Goal: Task Accomplishment & Management: Manage account settings

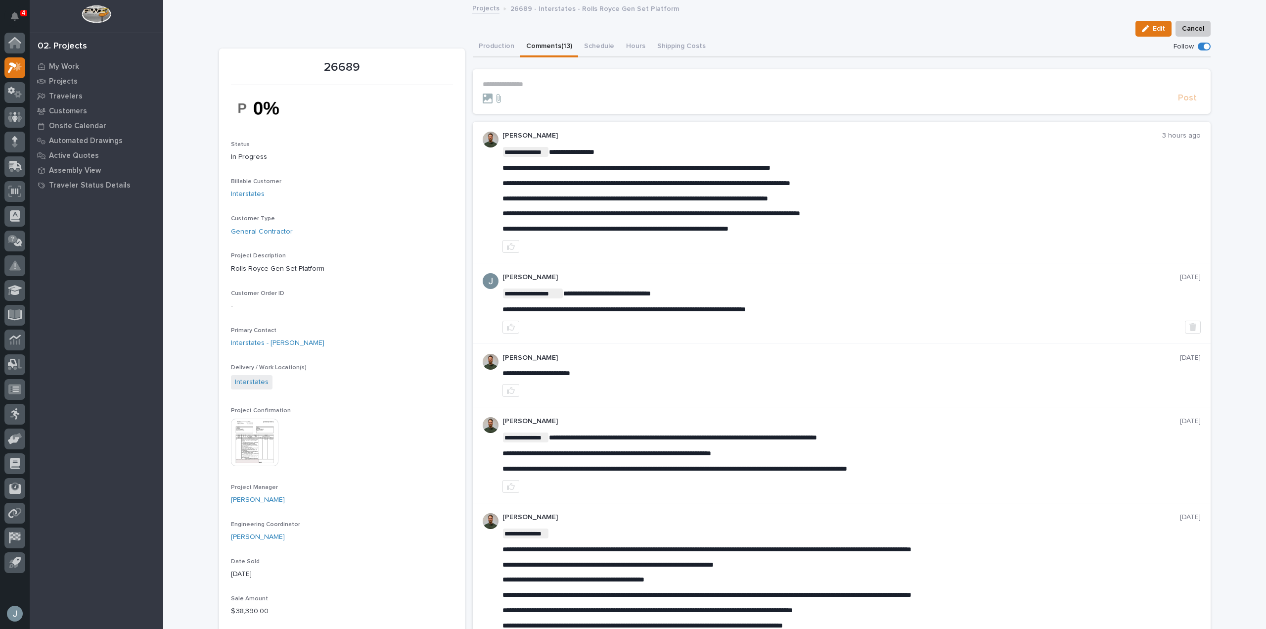
click at [581, 83] on p "**********" at bounding box center [842, 84] width 718 height 8
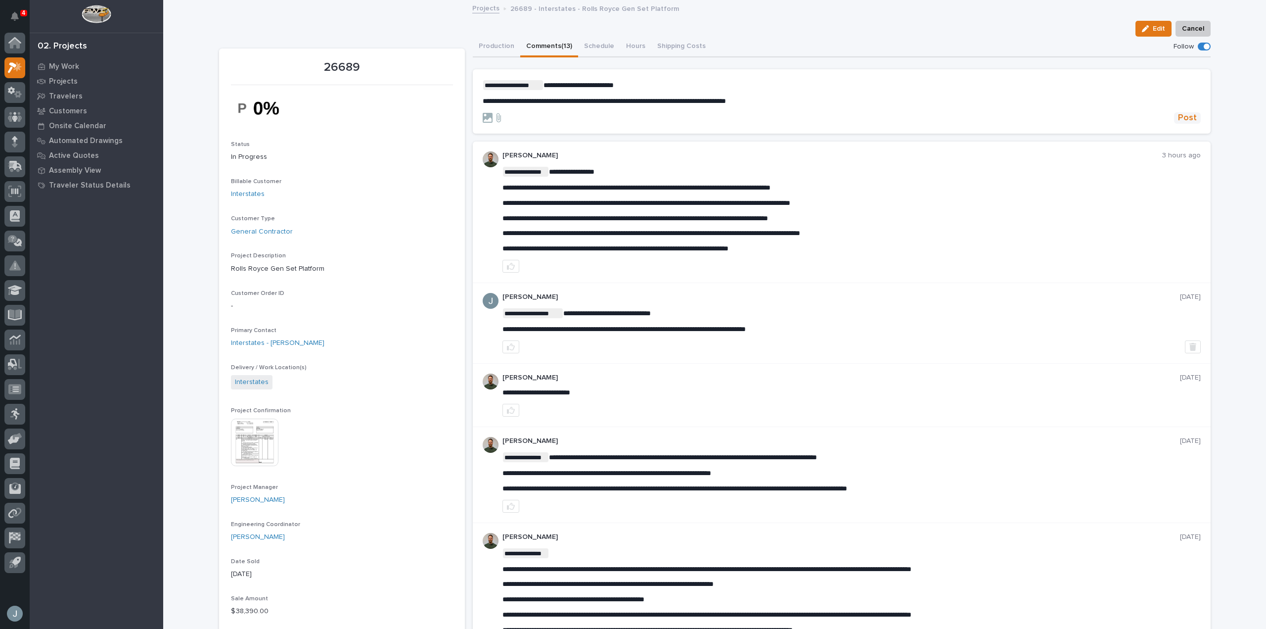
click at [1180, 117] on span "Post" at bounding box center [1187, 117] width 19 height 11
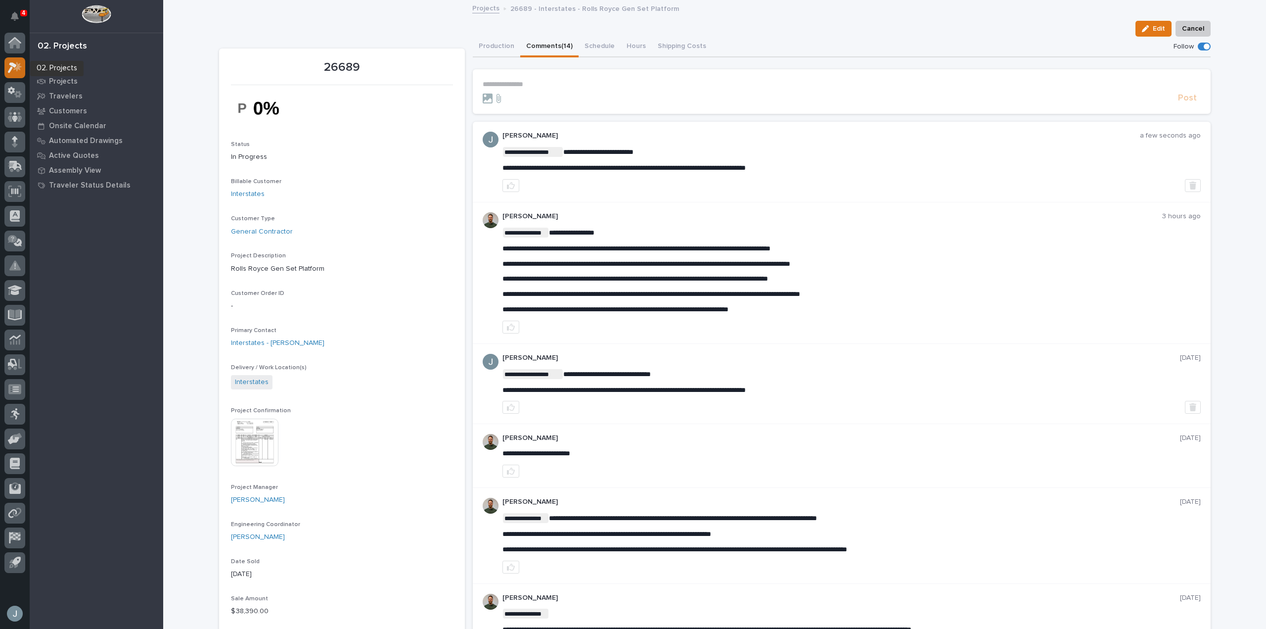
click at [20, 71] on icon at bounding box center [15, 67] width 14 height 11
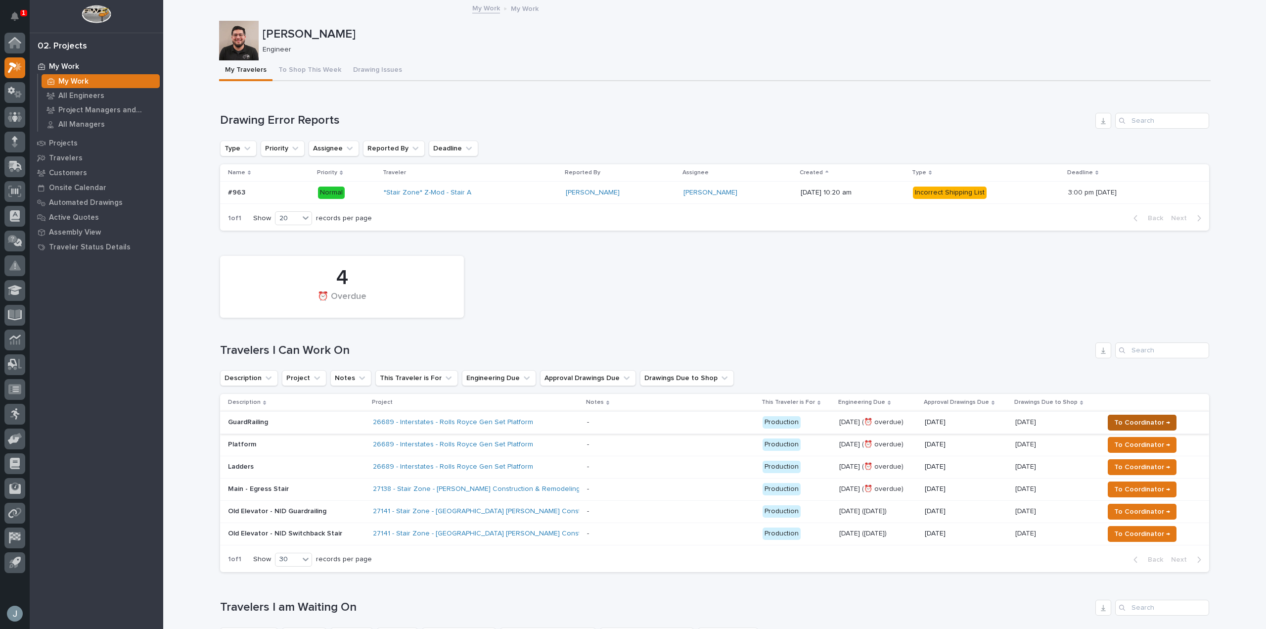
click at [1144, 421] on span "To Coordinator →" at bounding box center [1142, 422] width 56 height 12
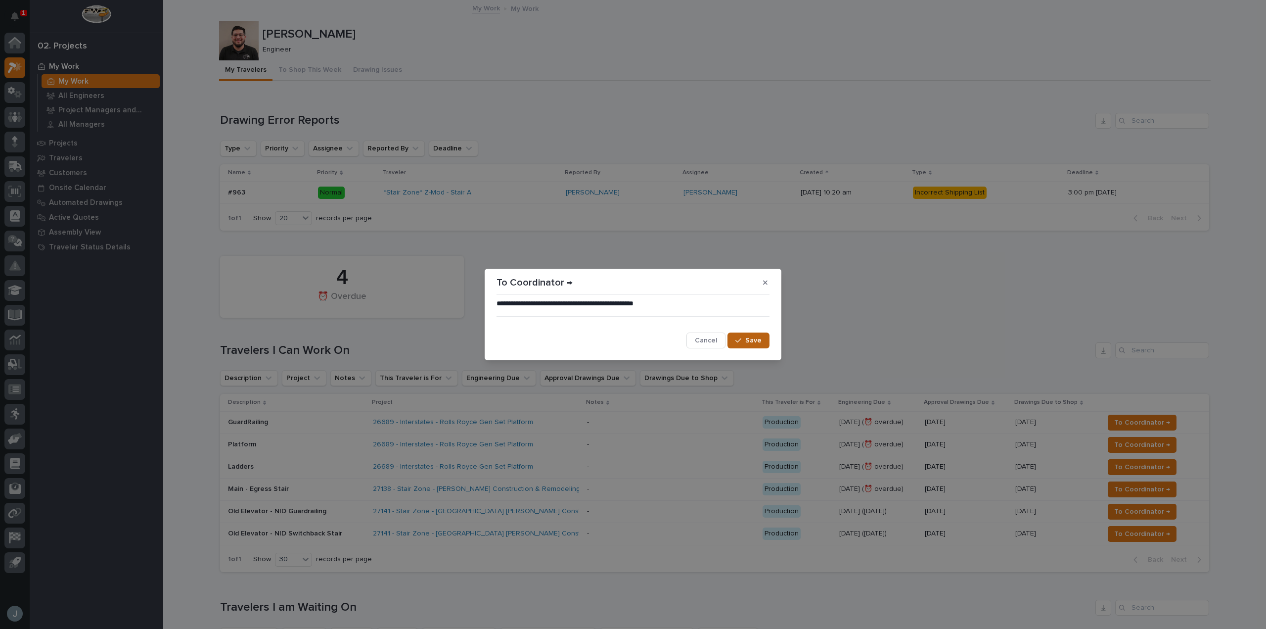
click at [750, 342] on span "Save" at bounding box center [753, 340] width 16 height 9
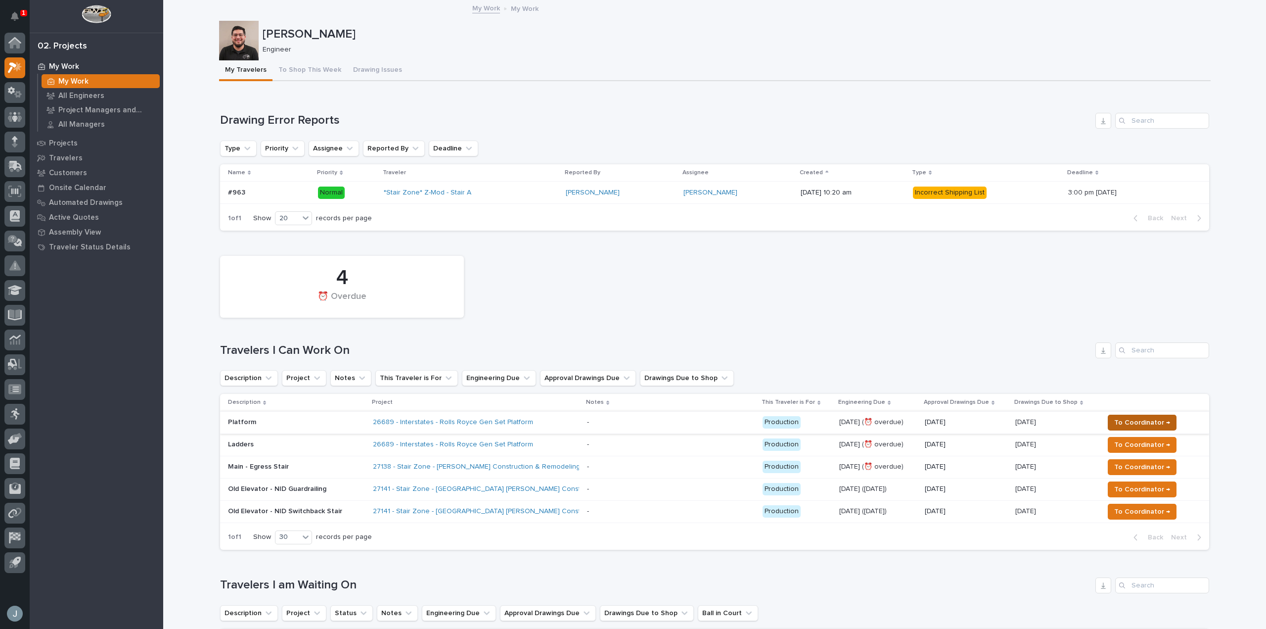
click at [1132, 424] on span "To Coordinator →" at bounding box center [1142, 422] width 56 height 12
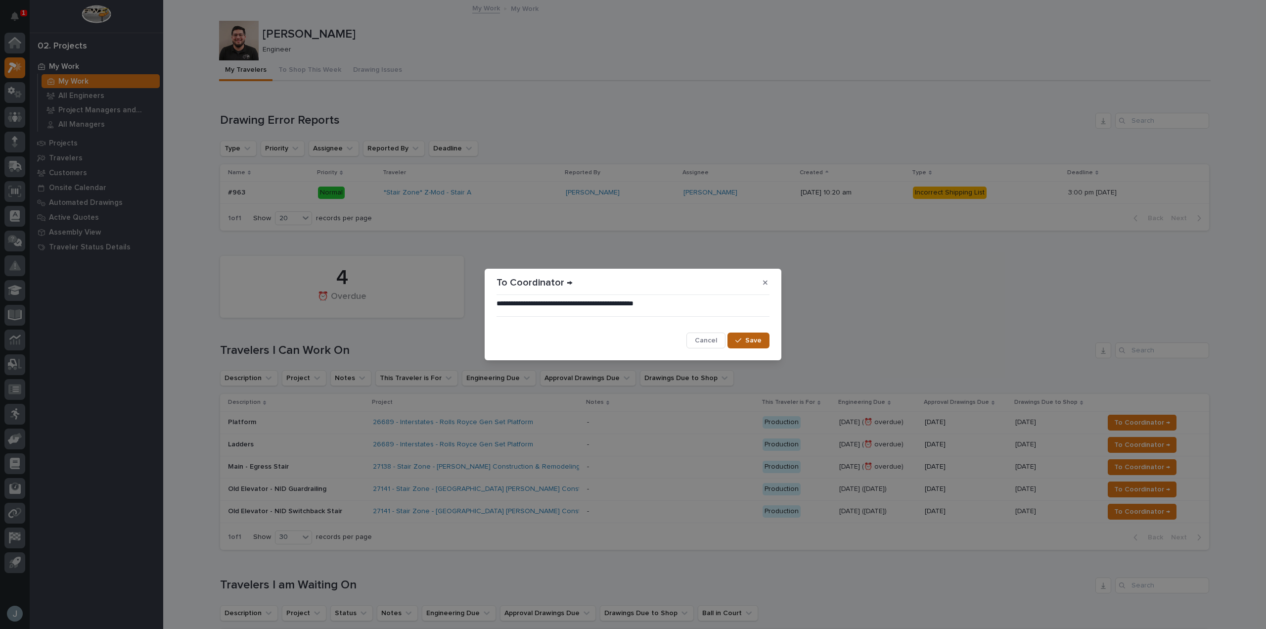
click at [758, 342] on span "Save" at bounding box center [753, 340] width 16 height 9
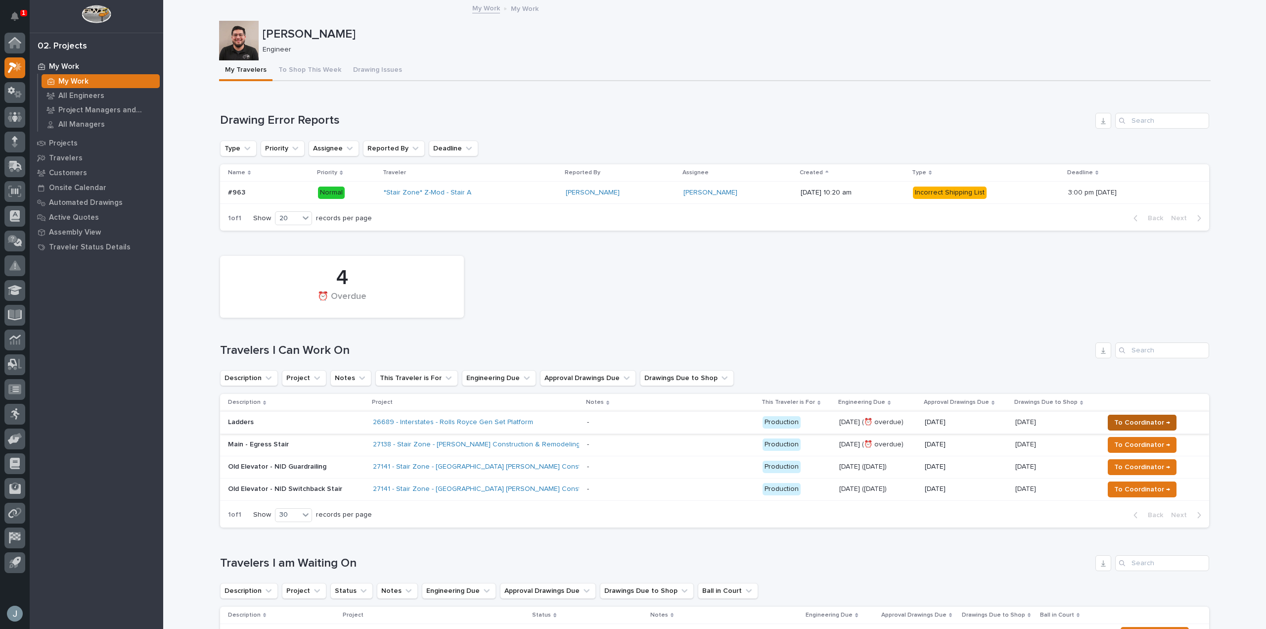
click at [1140, 415] on button "To Coordinator →" at bounding box center [1142, 422] width 69 height 16
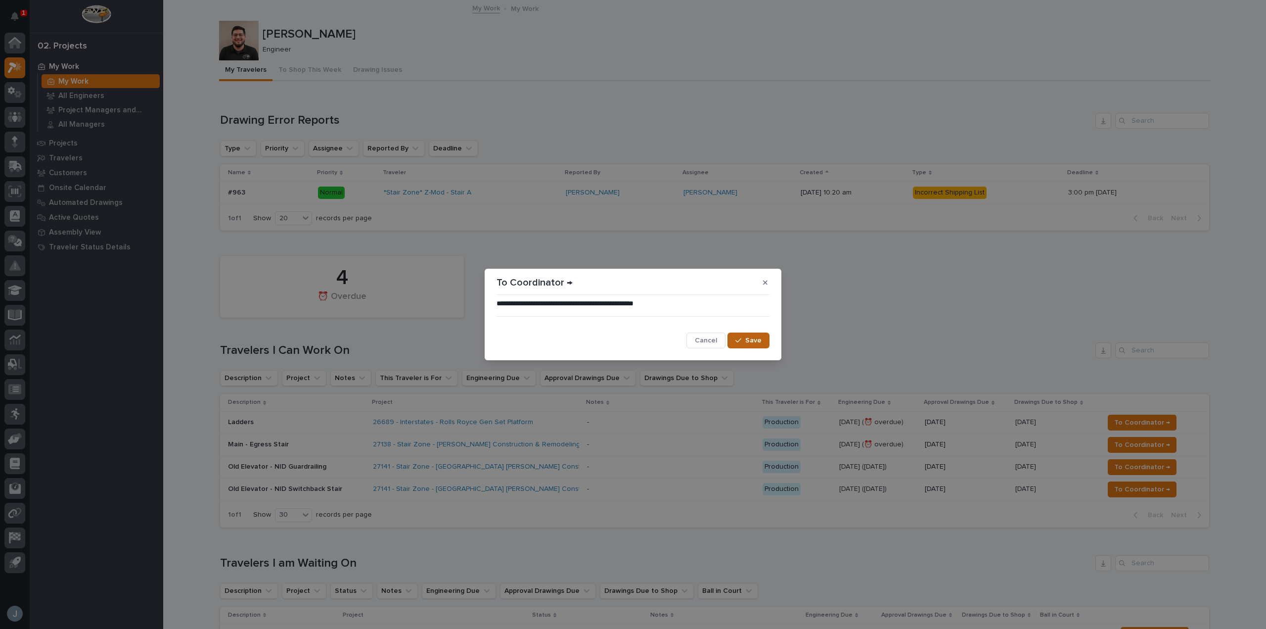
click at [759, 343] on span "Save" at bounding box center [753, 340] width 16 height 9
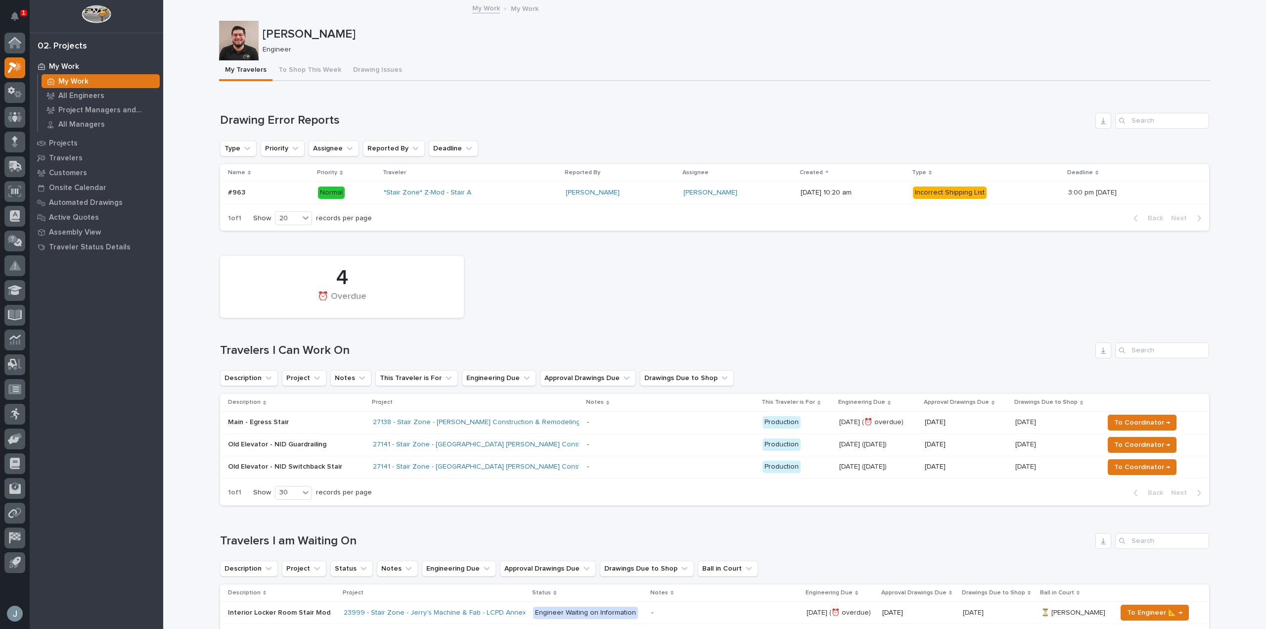
click at [643, 421] on p at bounding box center [671, 422] width 168 height 8
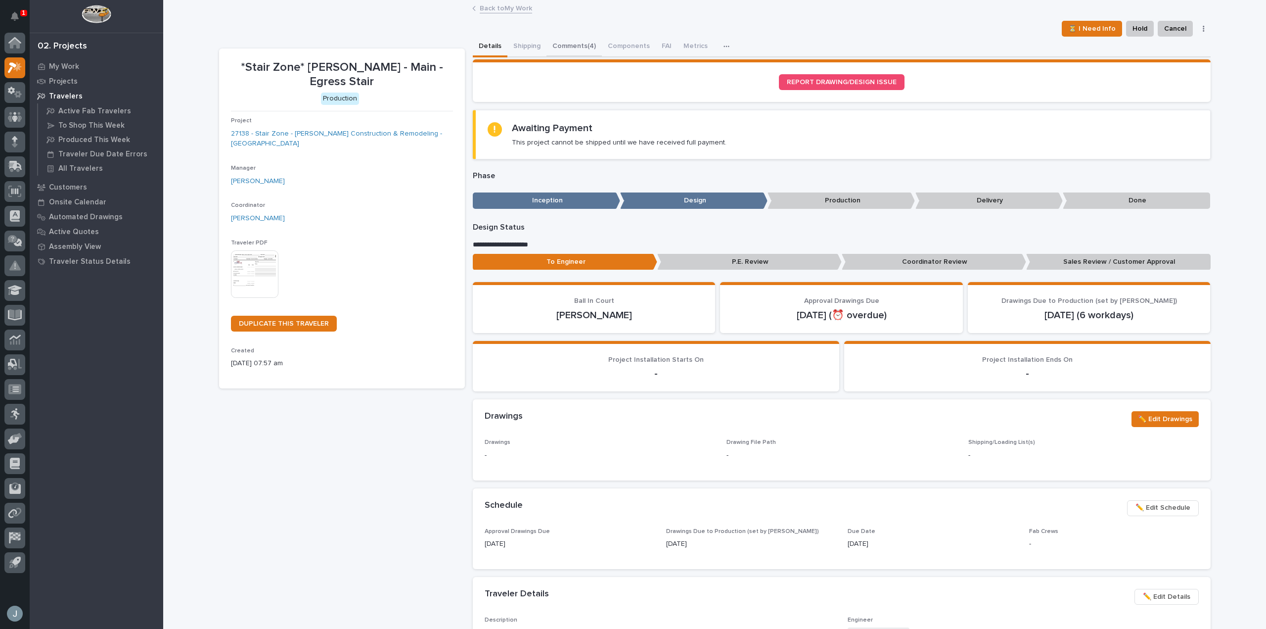
click at [562, 42] on button "Comments (4)" at bounding box center [573, 47] width 55 height 21
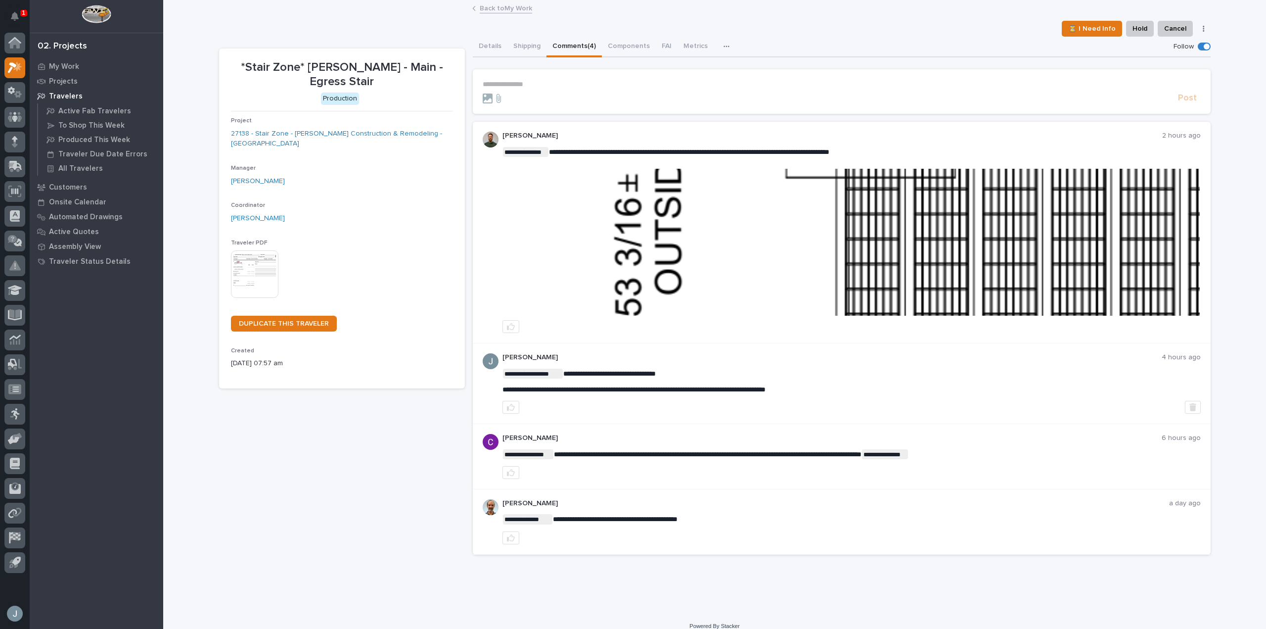
click at [763, 235] on img at bounding box center [851, 242] width 697 height 147
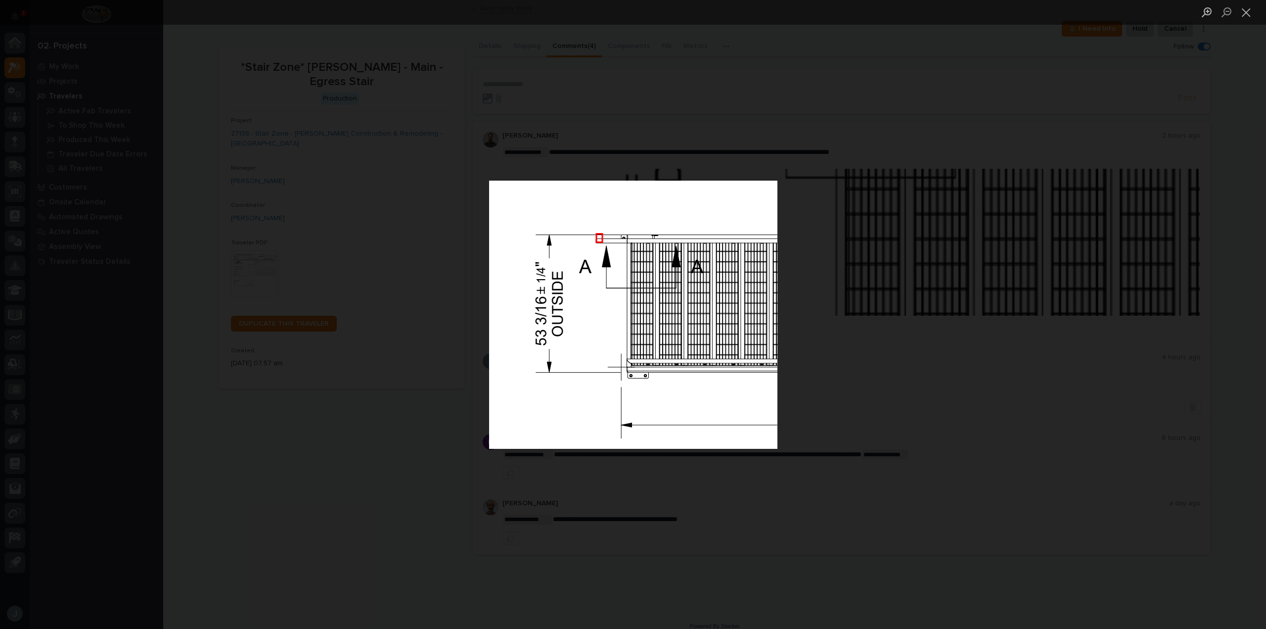
click at [802, 69] on div "Lightbox" at bounding box center [633, 314] width 1266 height 629
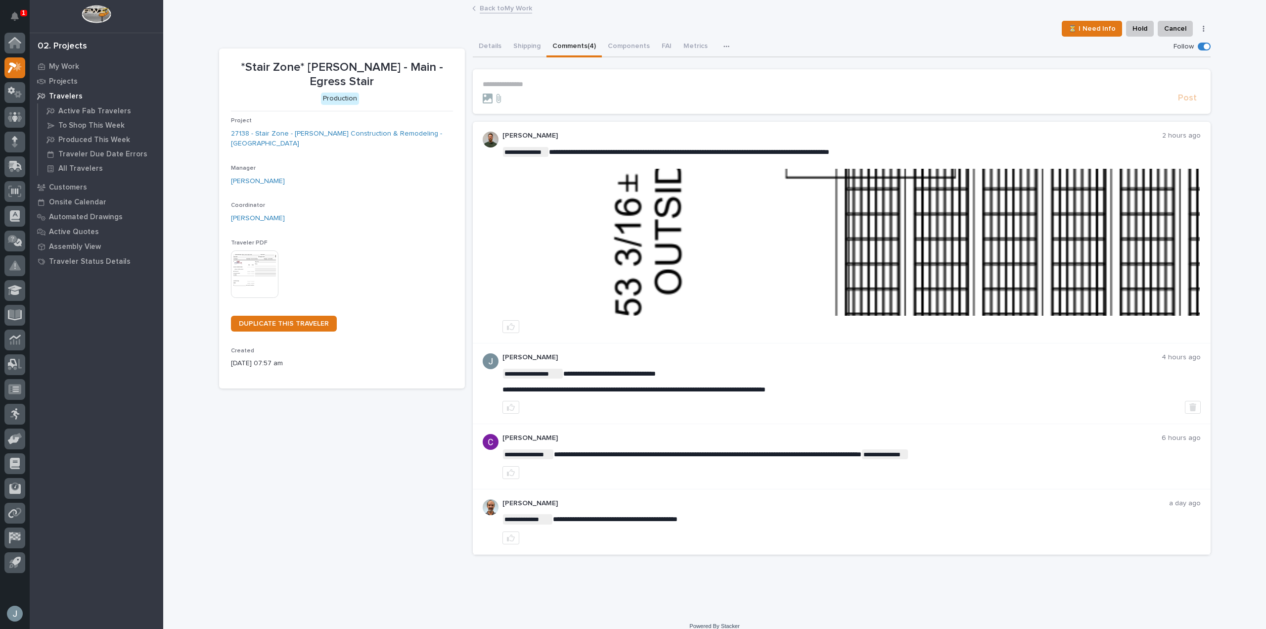
click at [812, 204] on img at bounding box center [851, 242] width 697 height 147
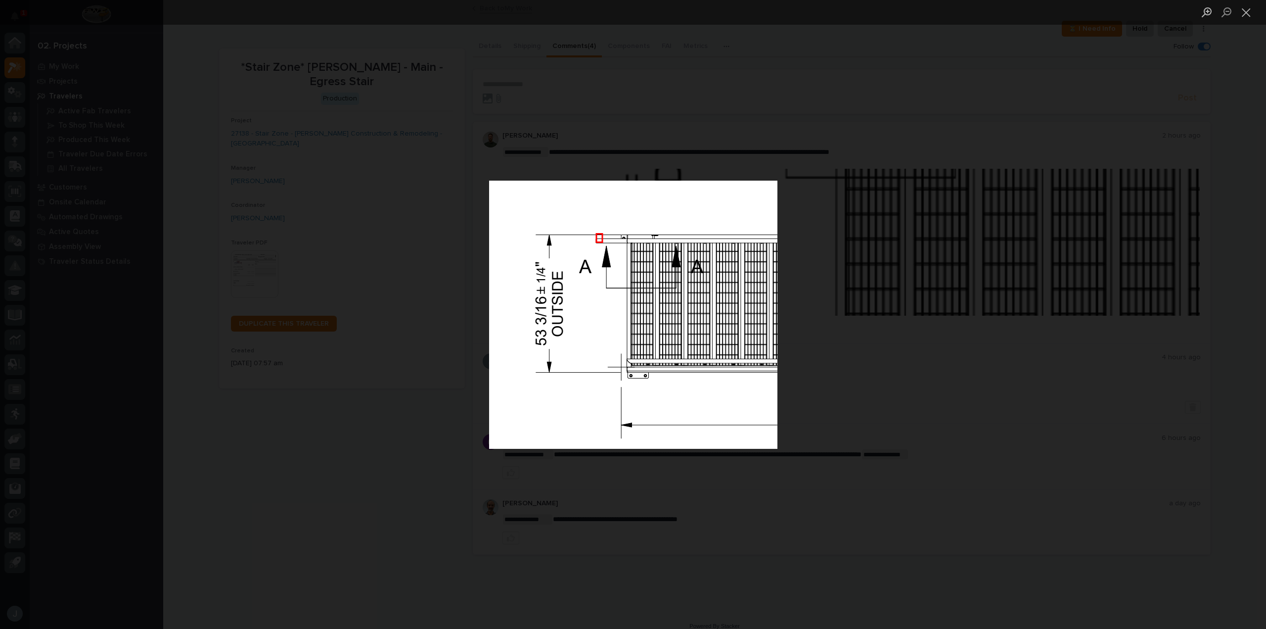
click at [864, 202] on div "Lightbox" at bounding box center [633, 314] width 1266 height 629
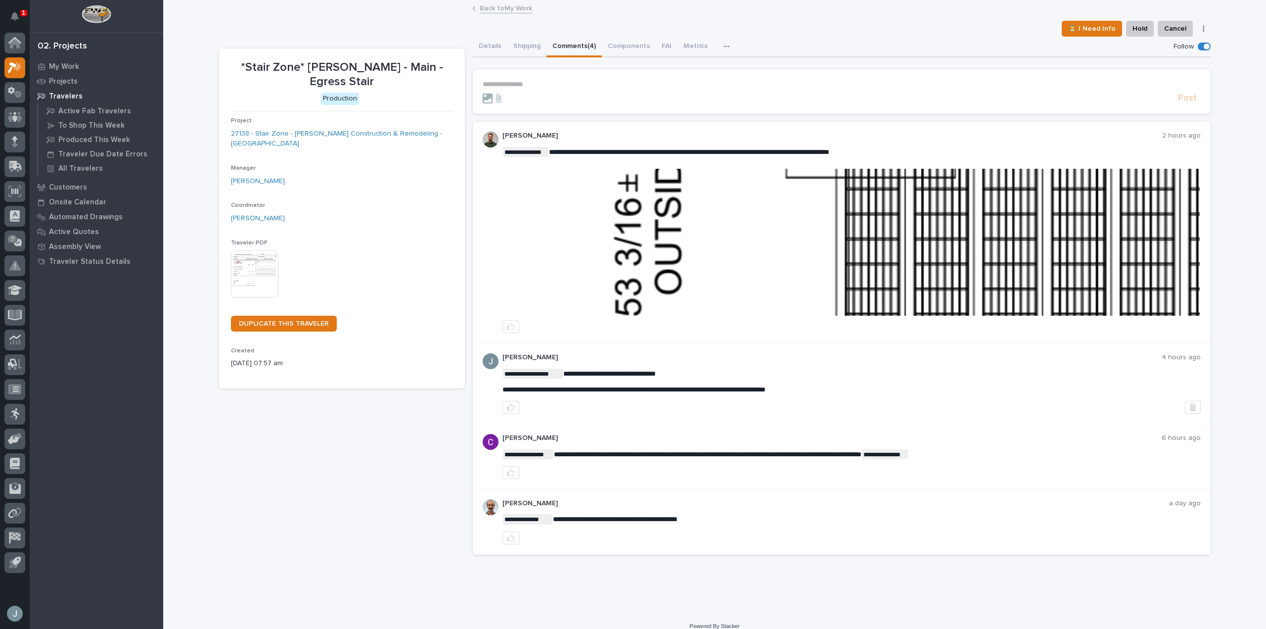
click at [789, 270] on img at bounding box center [851, 242] width 697 height 147
click at [791, 96] on div at bounding box center [828, 98] width 691 height 10
click at [789, 84] on p "**********" at bounding box center [842, 84] width 718 height 8
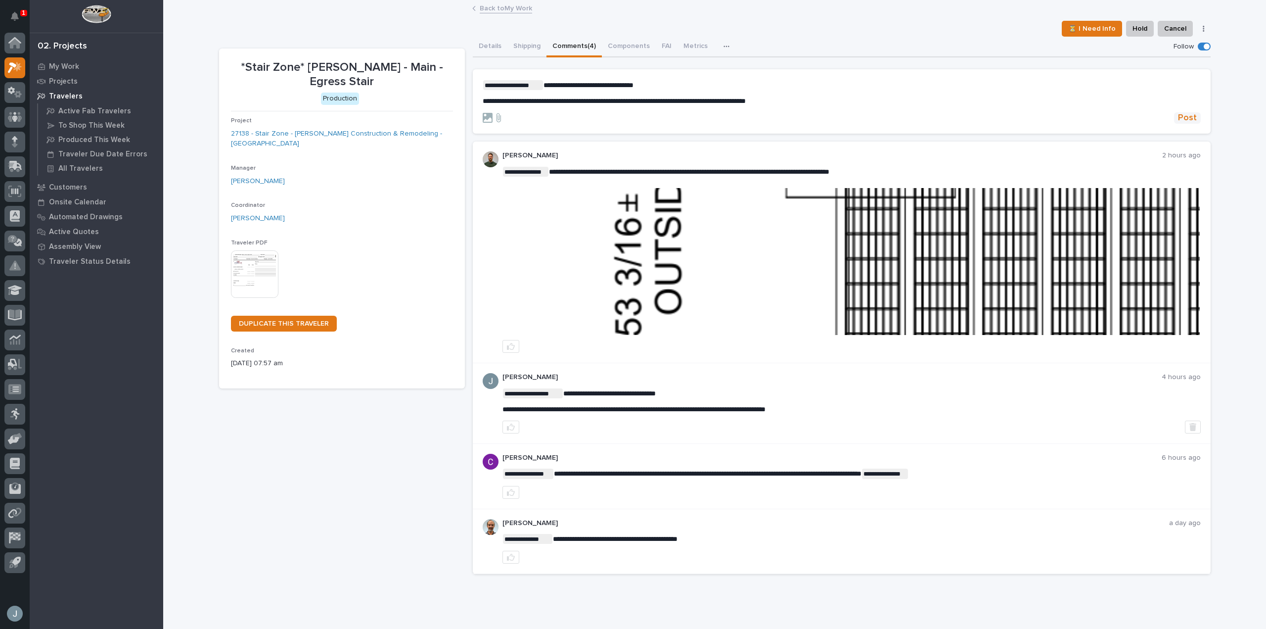
click at [1187, 120] on span "Post" at bounding box center [1187, 117] width 19 height 11
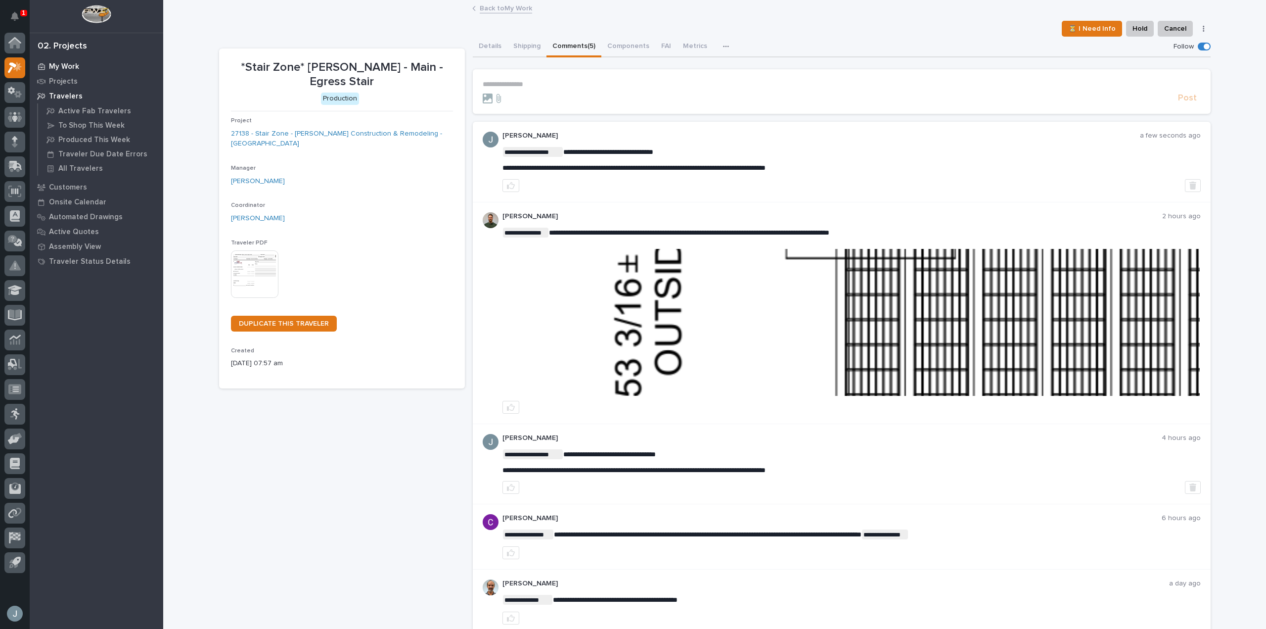
click at [74, 66] on p "My Work" at bounding box center [64, 66] width 30 height 9
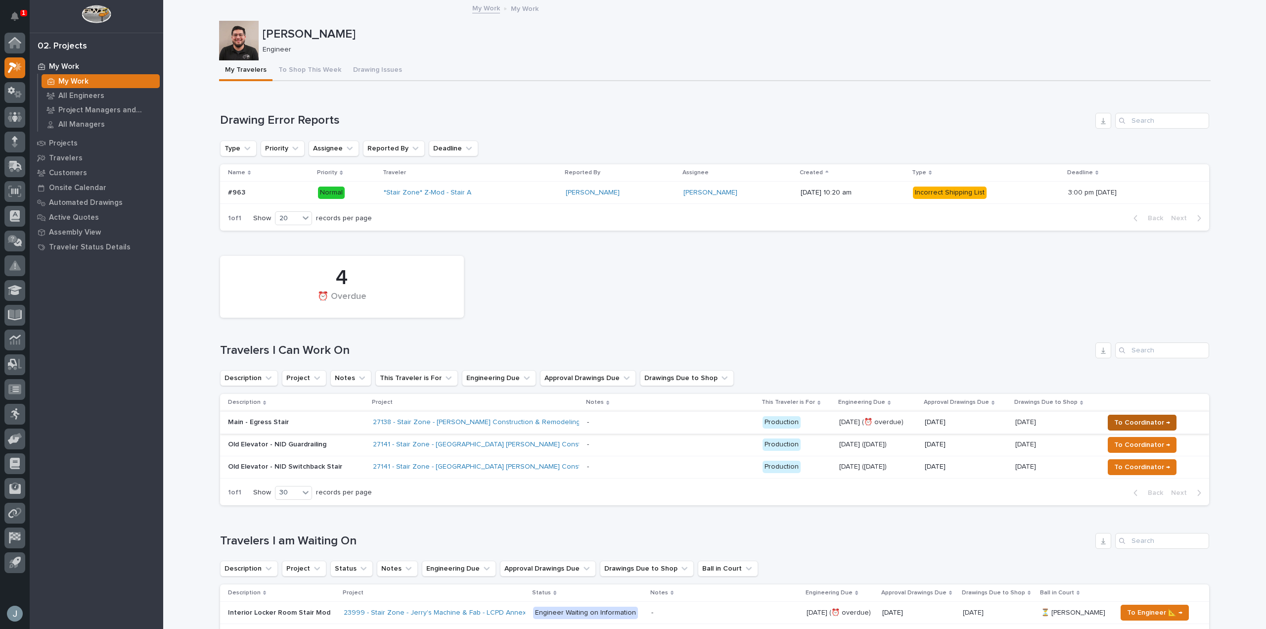
click at [1144, 424] on span "To Coordinator →" at bounding box center [1142, 422] width 56 height 12
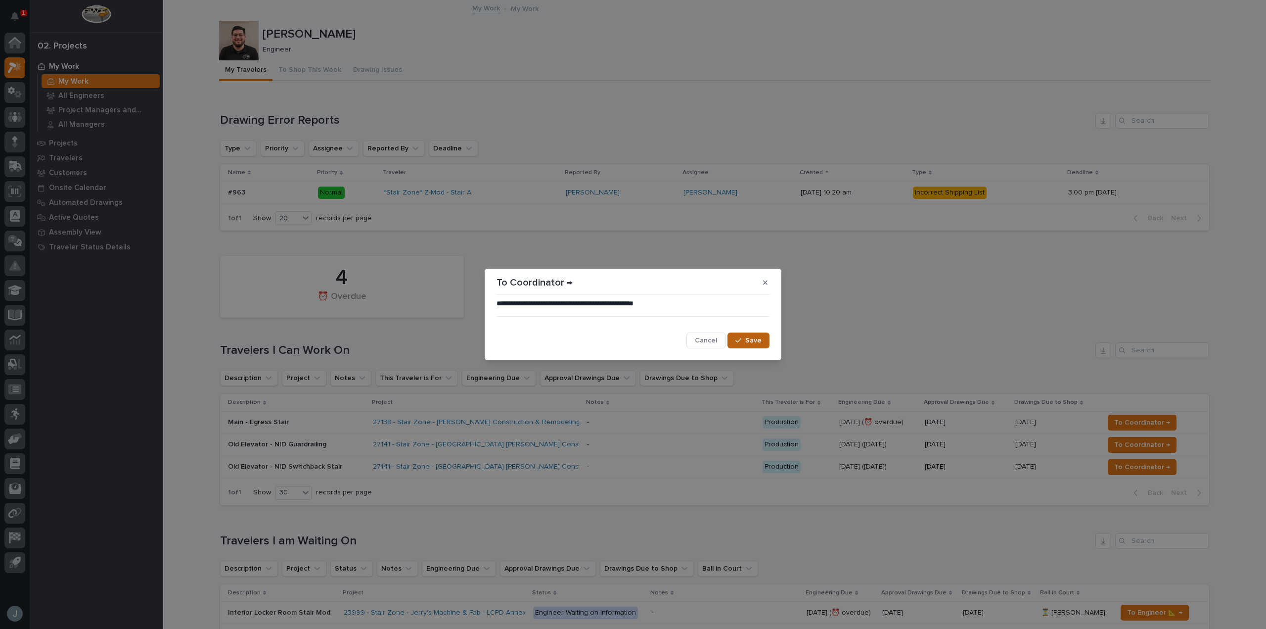
click at [753, 340] on span "Save" at bounding box center [753, 340] width 16 height 9
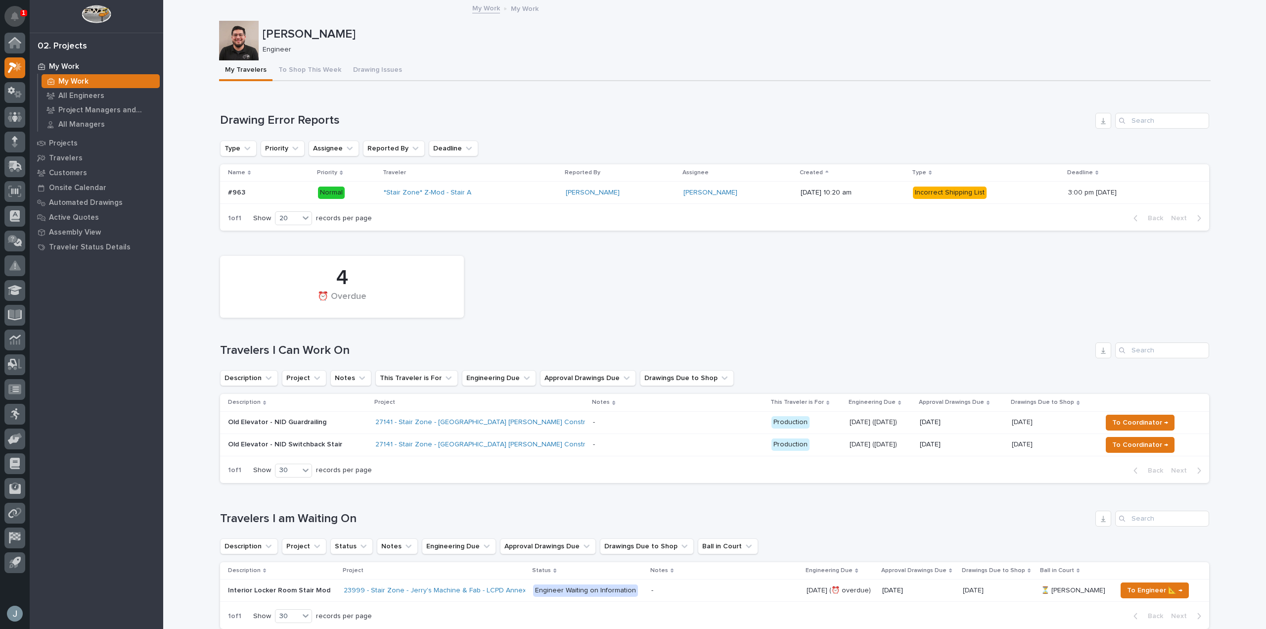
click at [19, 16] on div "1" at bounding box center [18, 20] width 13 height 16
